Goal: Task Accomplishment & Management: Complete application form

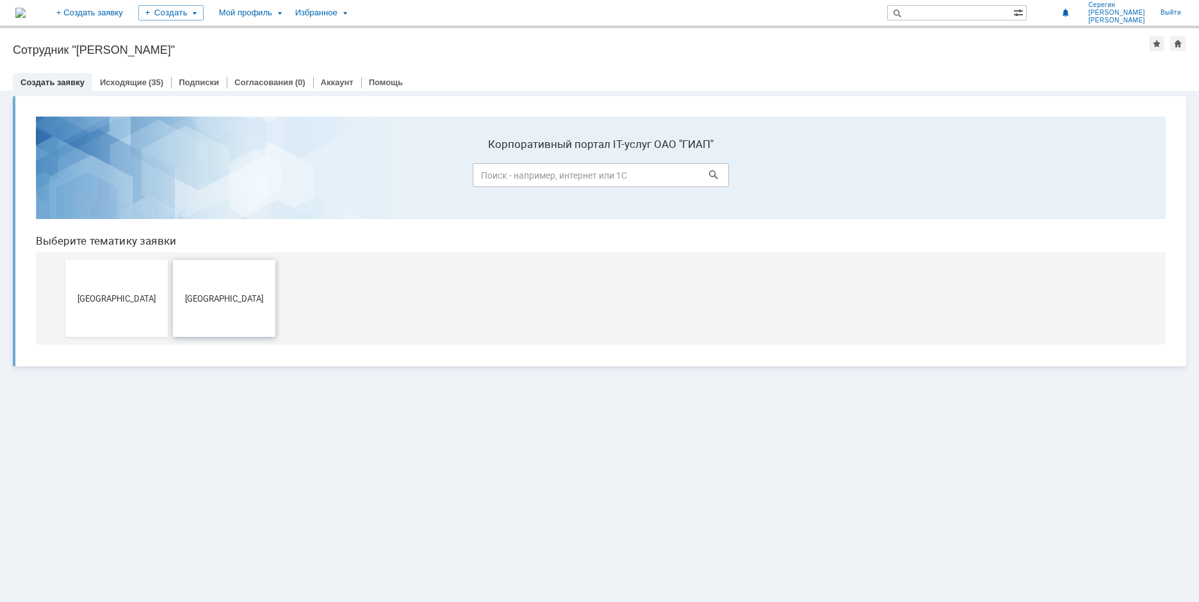
click at [211, 297] on span "[GEOGRAPHIC_DATA]" at bounding box center [224, 298] width 95 height 10
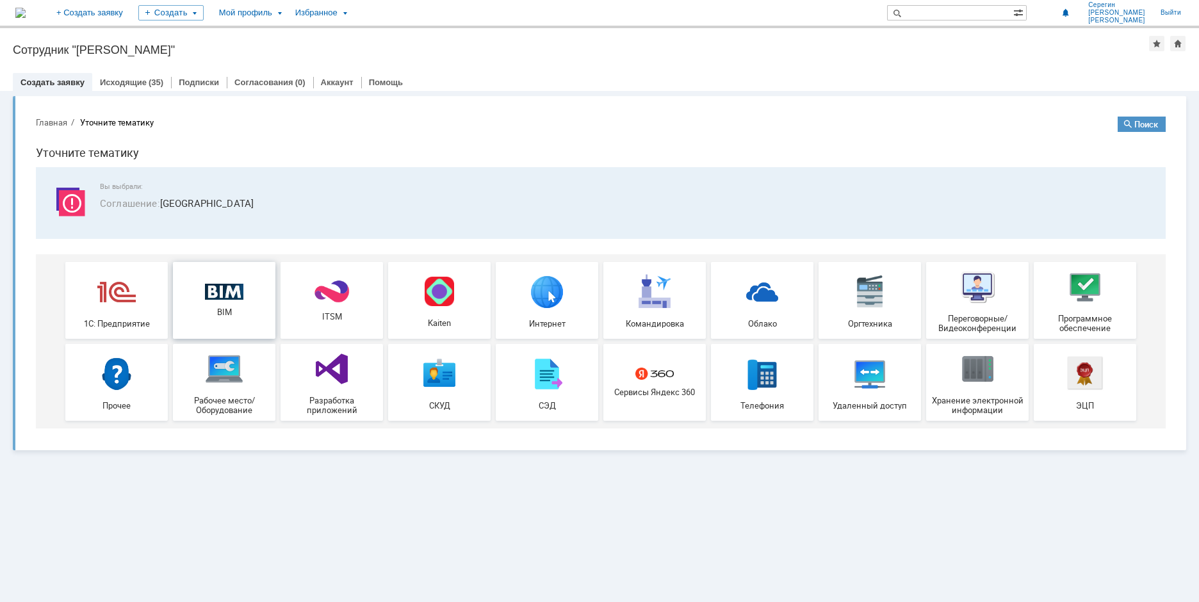
click at [220, 293] on img at bounding box center [224, 292] width 38 height 17
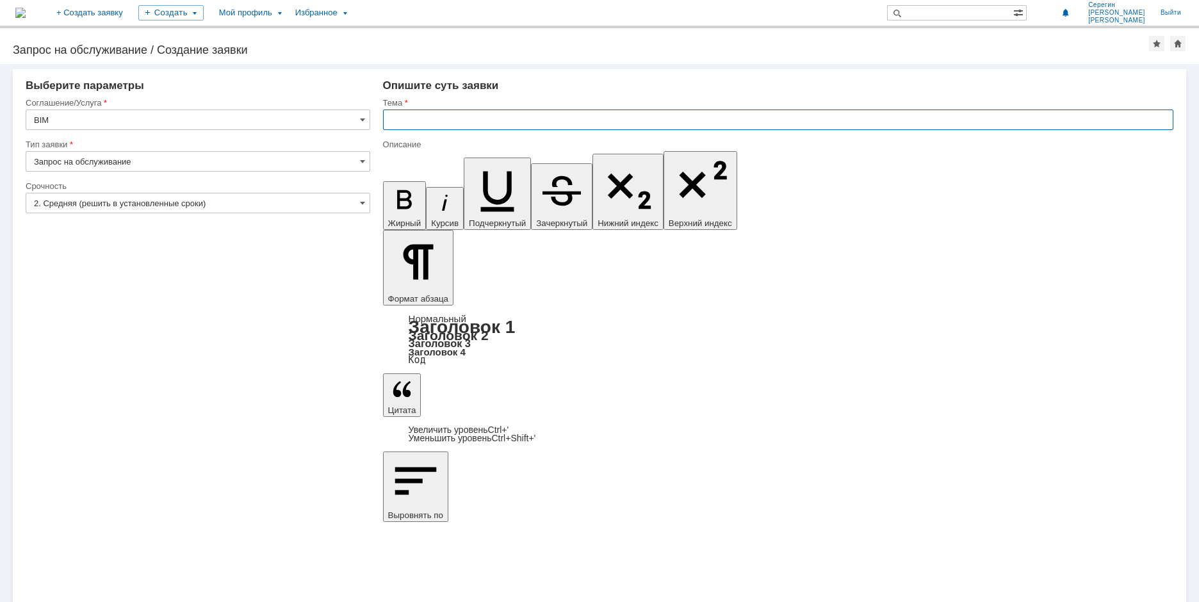
click at [410, 120] on input "text" at bounding box center [778, 120] width 790 height 20
type input "Опоры из фрагмента"
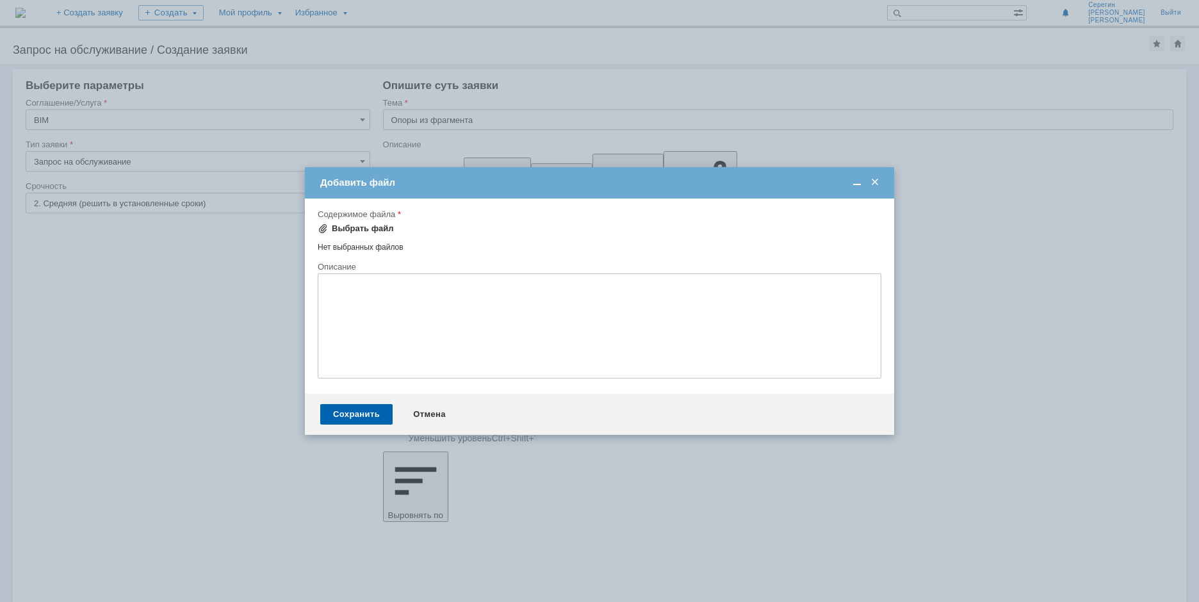
click at [337, 230] on div "Выбрать файл" at bounding box center [363, 228] width 62 height 10
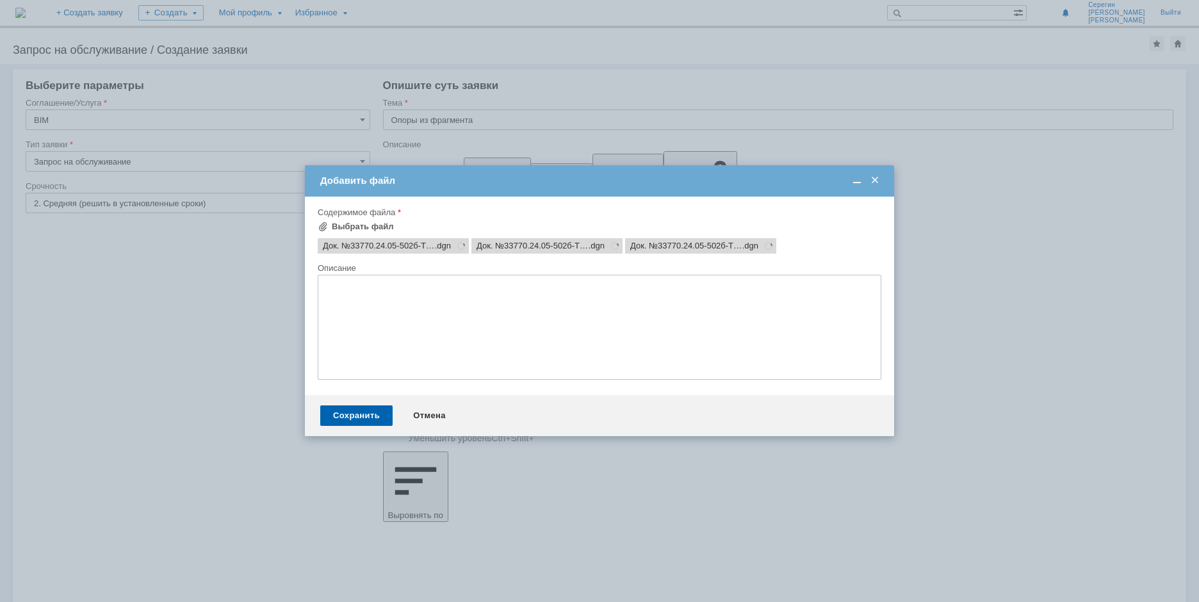
scroll to position [0, 0]
click at [355, 418] on div "Сохранить" at bounding box center [356, 415] width 72 height 20
